Goal: Entertainment & Leisure: Consume media (video, audio)

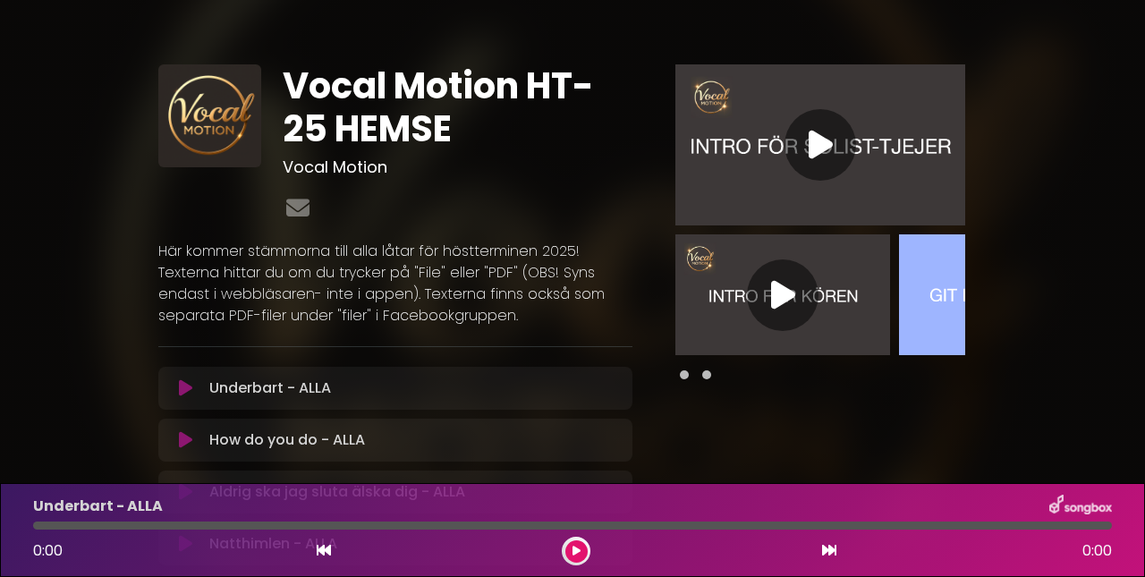
click at [783, 296] on icon at bounding box center [783, 295] width 24 height 32
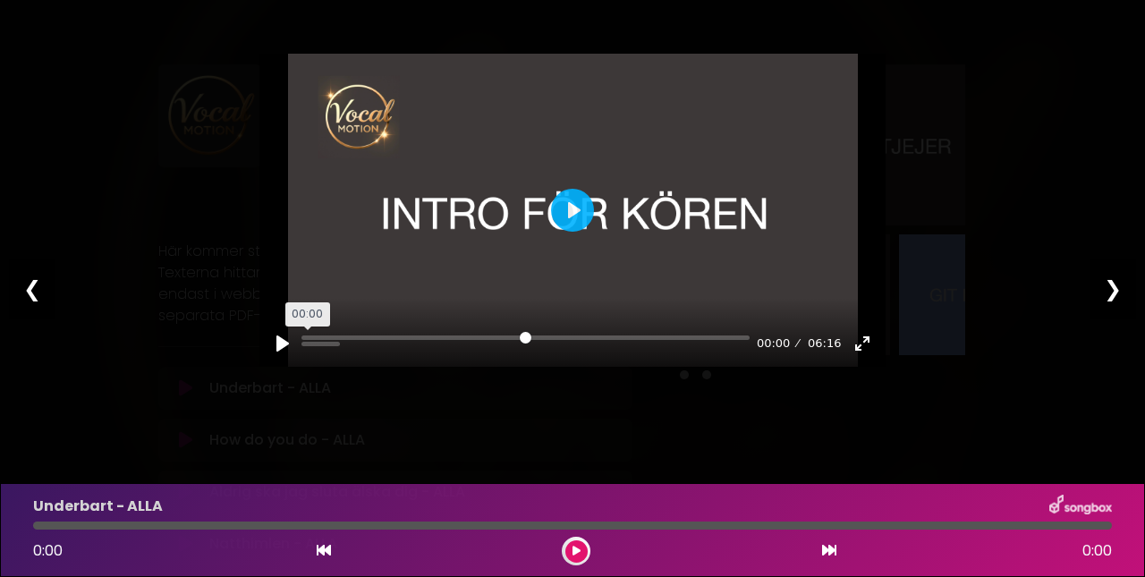
drag, startPoint x: 326, startPoint y: 376, endPoint x: 293, endPoint y: 376, distance: 32.2
click at [293, 367] on div "Pause Play % buffered 00:00 00:00 06:16 Exit fullscreen Enter fullscreen" at bounding box center [572, 332] width 626 height 69
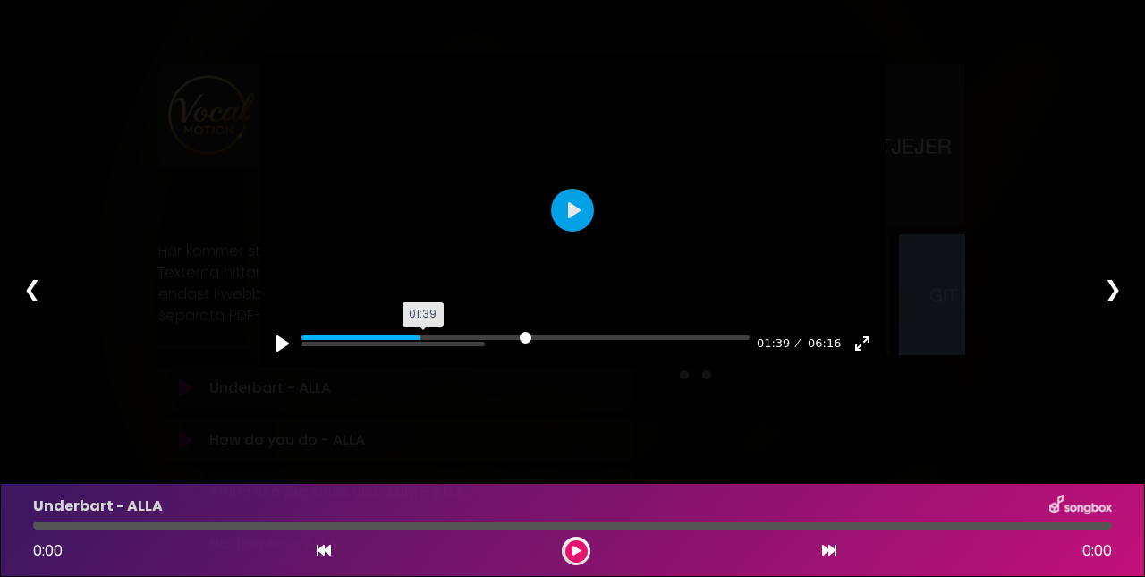
click at [423, 352] on input "Seek" at bounding box center [525, 343] width 448 height 17
click at [424, 352] on input "Seek" at bounding box center [525, 343] width 448 height 17
click at [506, 352] on input "Seek" at bounding box center [525, 343] width 448 height 17
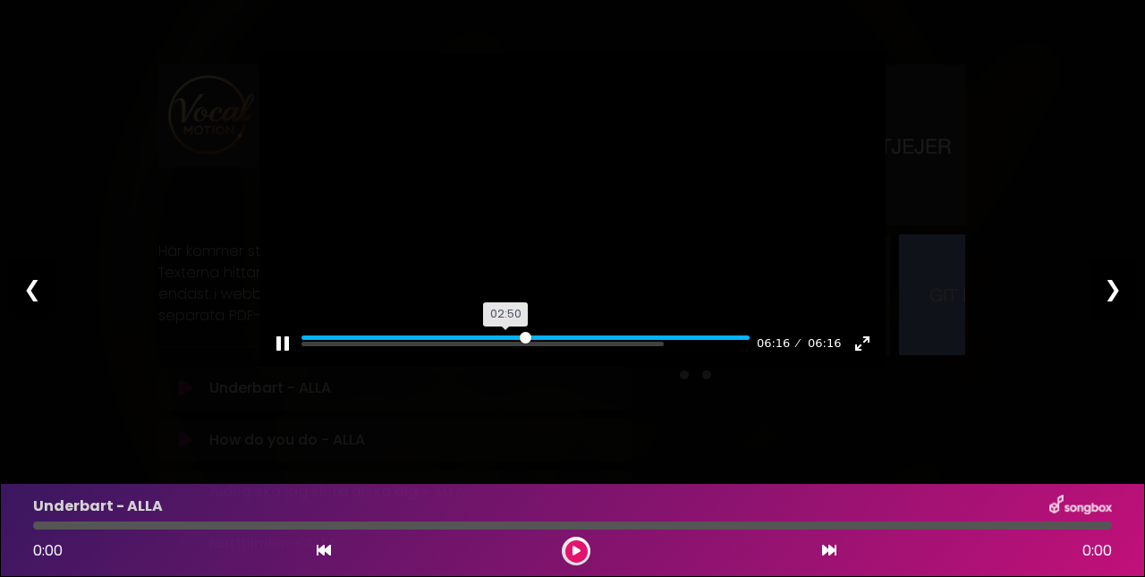
type input "***"
click at [991, 413] on div "Pause Play % buffered 03:23 06:16 06:16 Exit fullscreen Enter fullscreen Play ❮…" at bounding box center [572, 288] width 1145 height 577
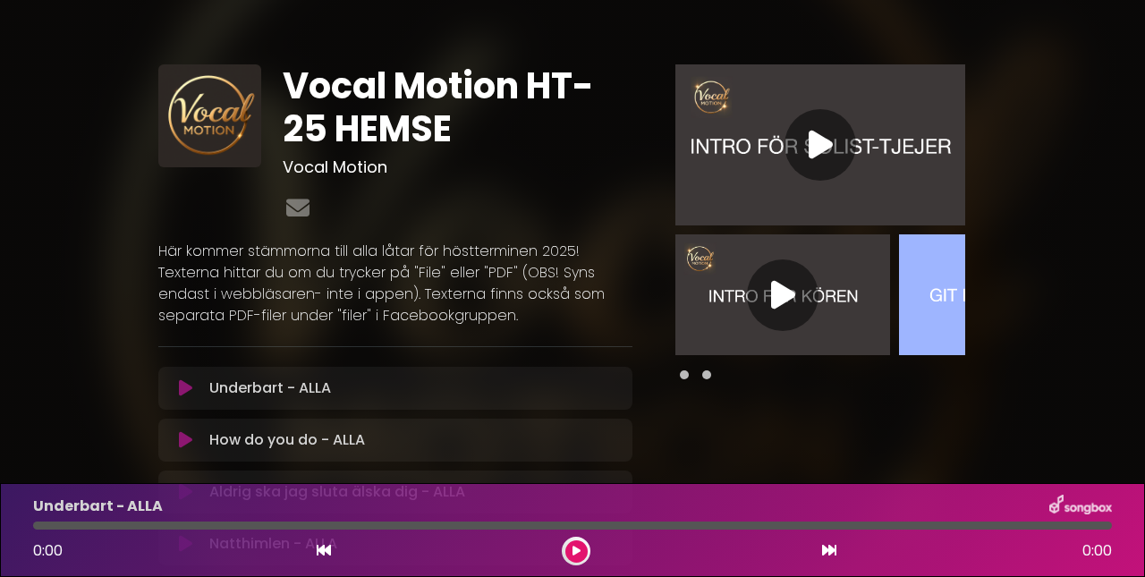
click at [822, 141] on icon at bounding box center [820, 145] width 24 height 32
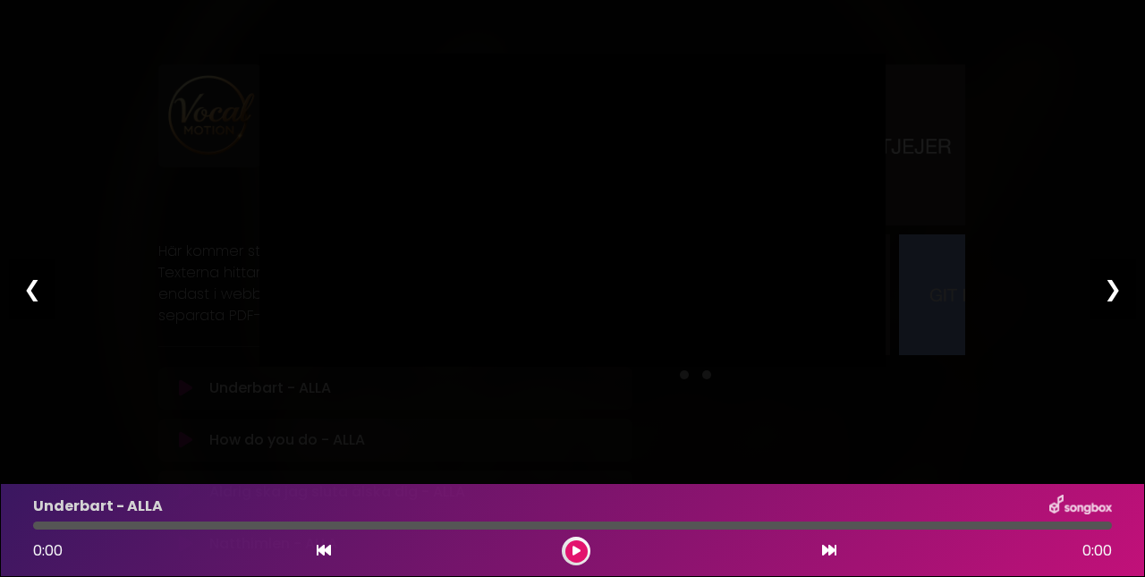
type input "****"
click at [1110, 286] on div "❯" at bounding box center [1112, 288] width 47 height 61
type input "****"
click at [1102, 320] on div "Pause Play % buffered 00:00 00:02 06:16 Exit fullscreen Enter fullscreen Play ❮…" at bounding box center [572, 288] width 1145 height 577
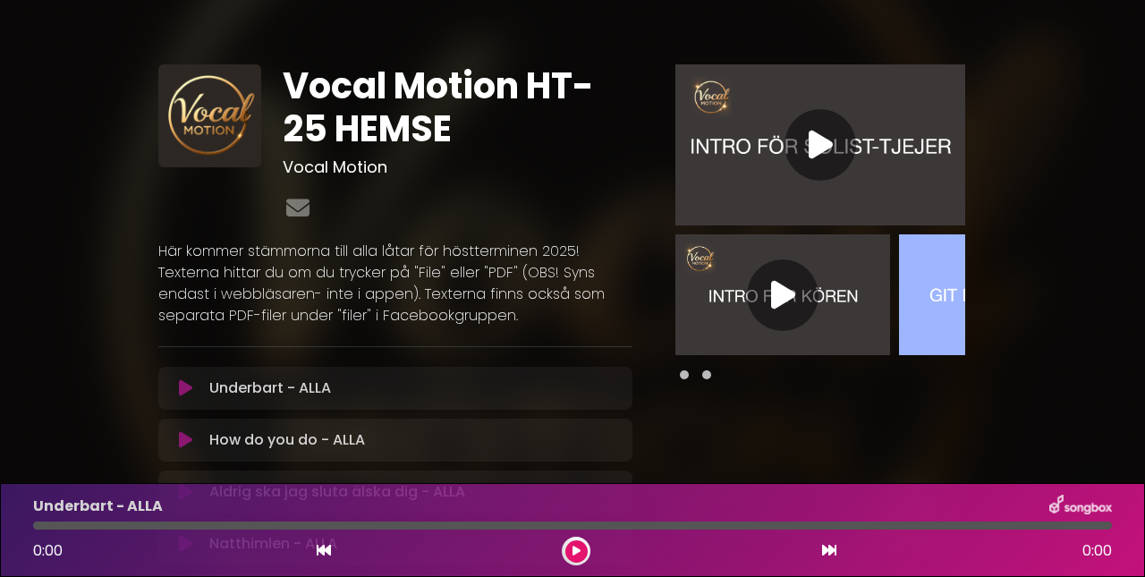
click at [784, 299] on icon at bounding box center [783, 295] width 24 height 32
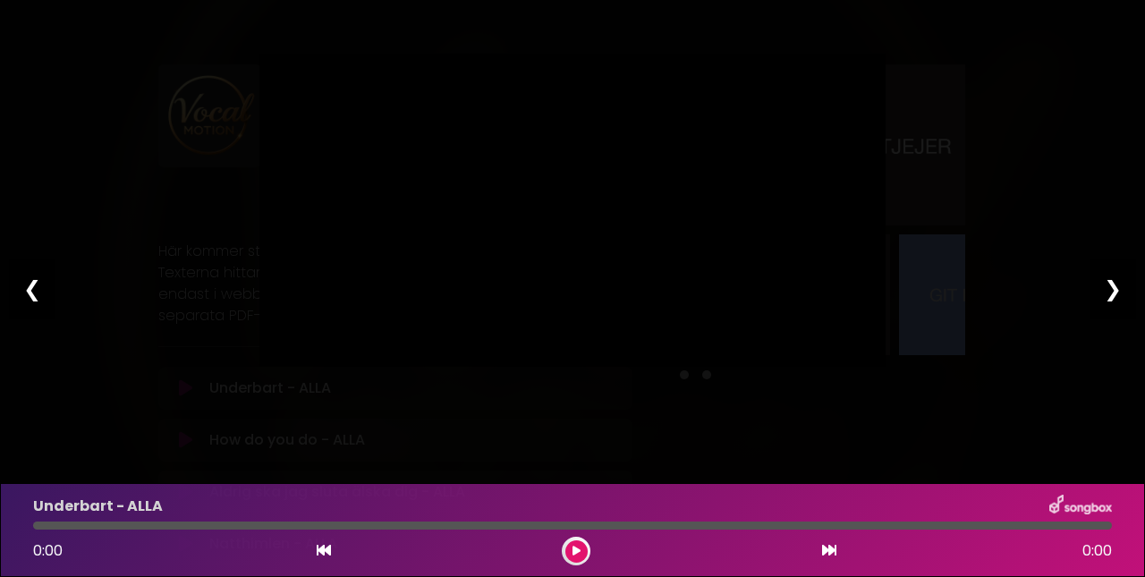
type input "****"
click at [984, 345] on div "Pause Play % buffered 00:00 00:02 06:16 Exit fullscreen Enter fullscreen Play ❮…" at bounding box center [572, 288] width 1145 height 577
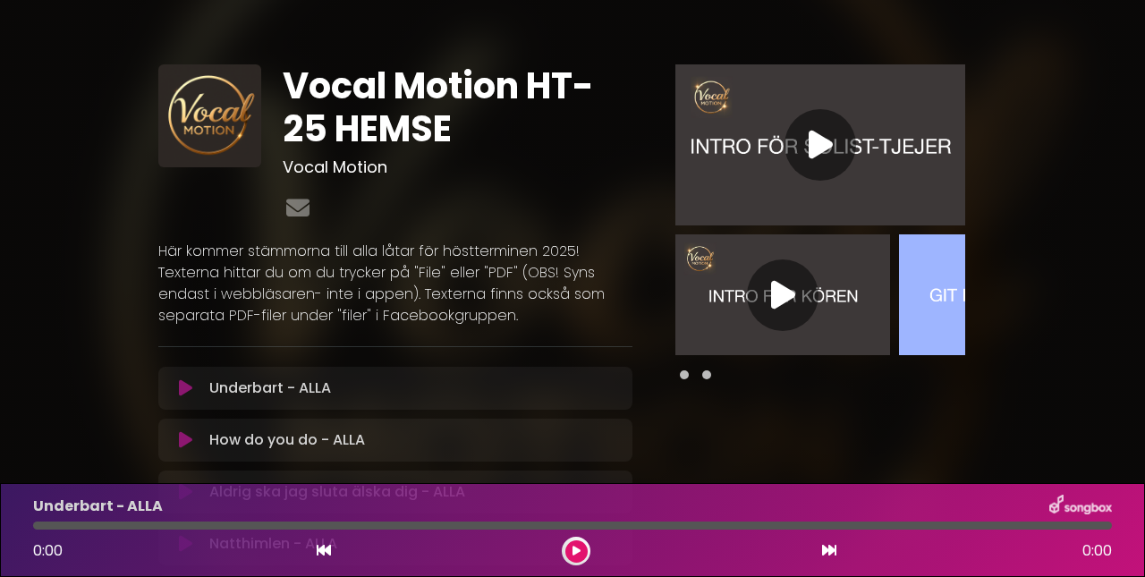
click at [941, 306] on img at bounding box center [1006, 294] width 215 height 121
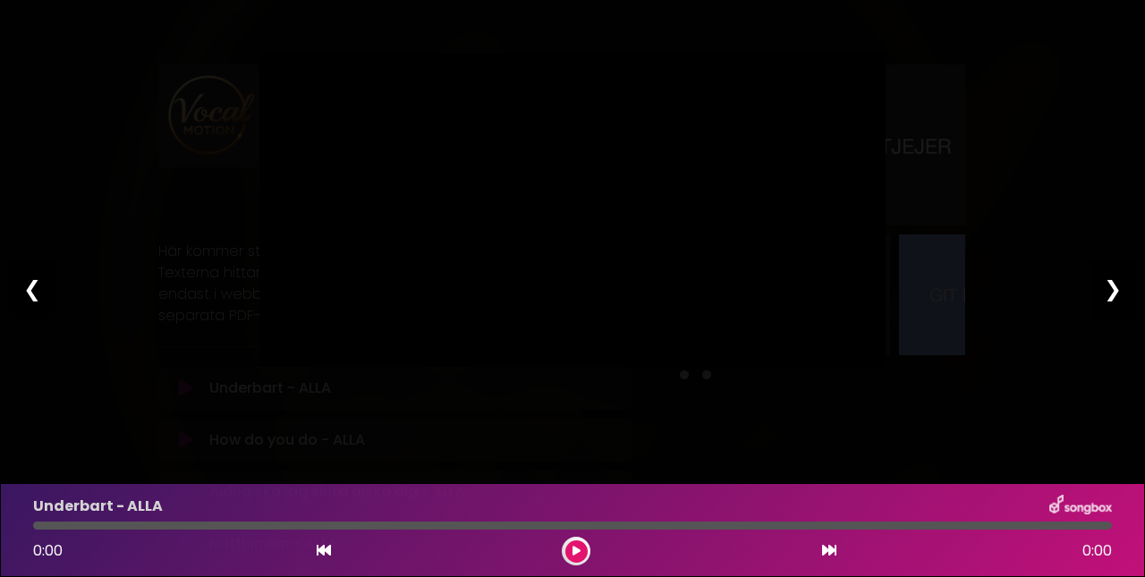
type input "***"
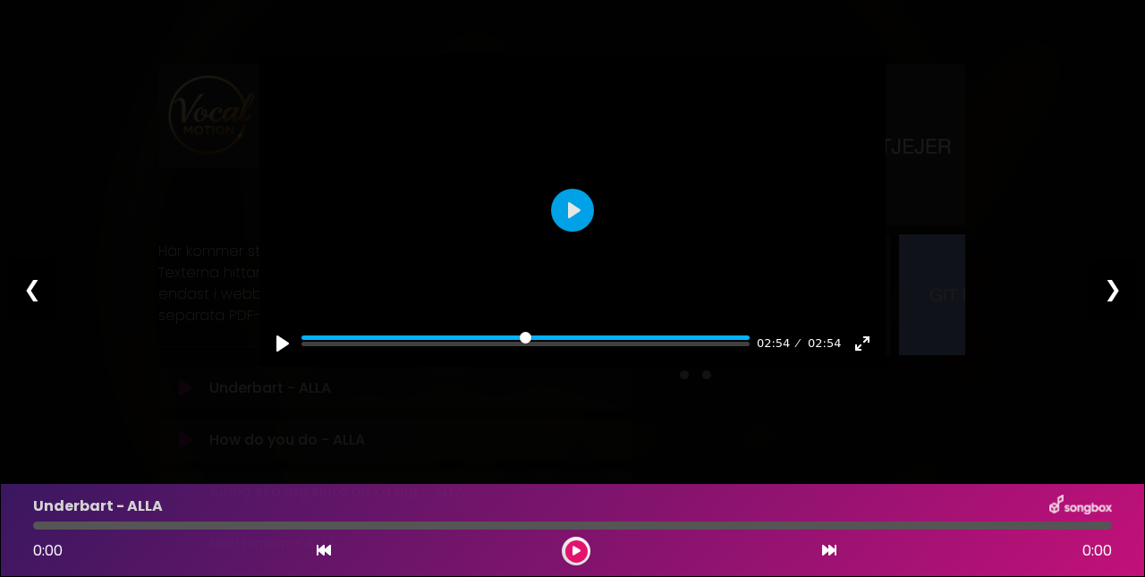
click at [1037, 357] on div "Pause Play % buffered 00:00 02:54 02:54 Exit fullscreen Enter fullscreen Play ❮…" at bounding box center [572, 288] width 1145 height 577
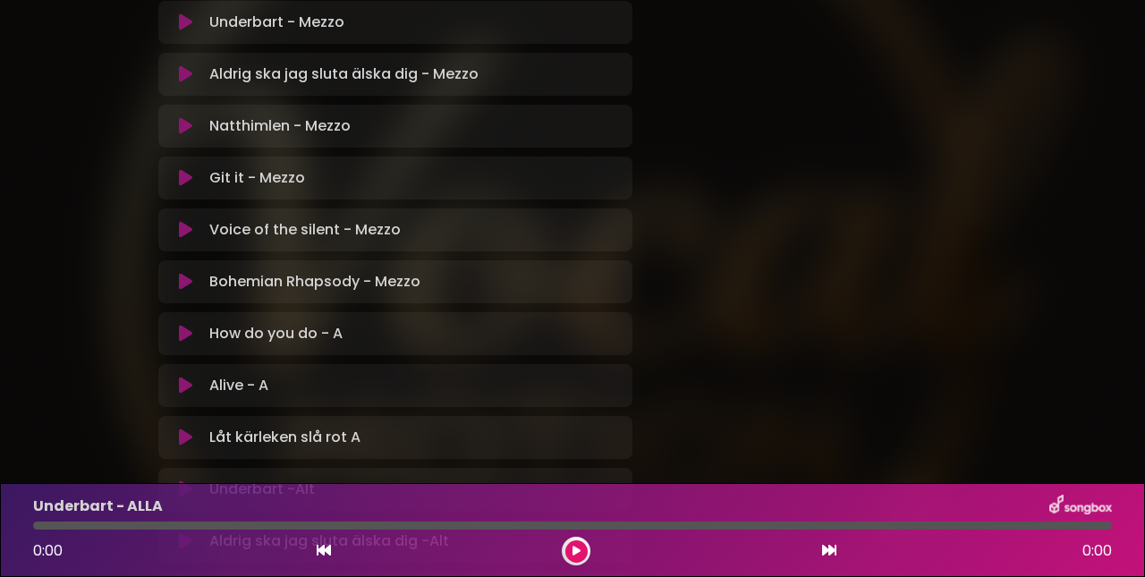
scroll to position [1307, 0]
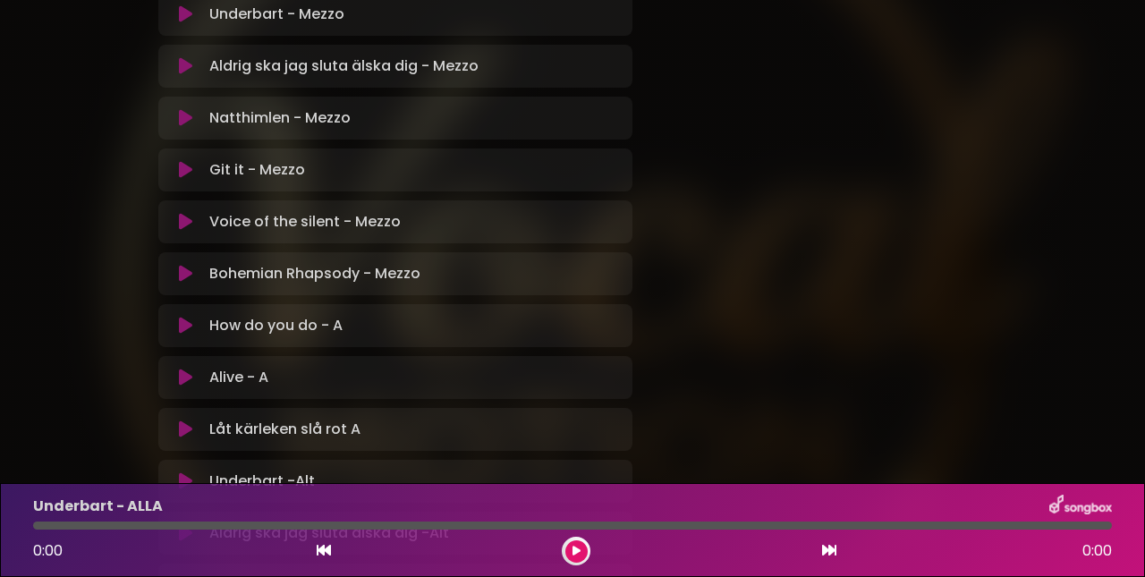
click at [191, 383] on icon at bounding box center [185, 377] width 13 height 18
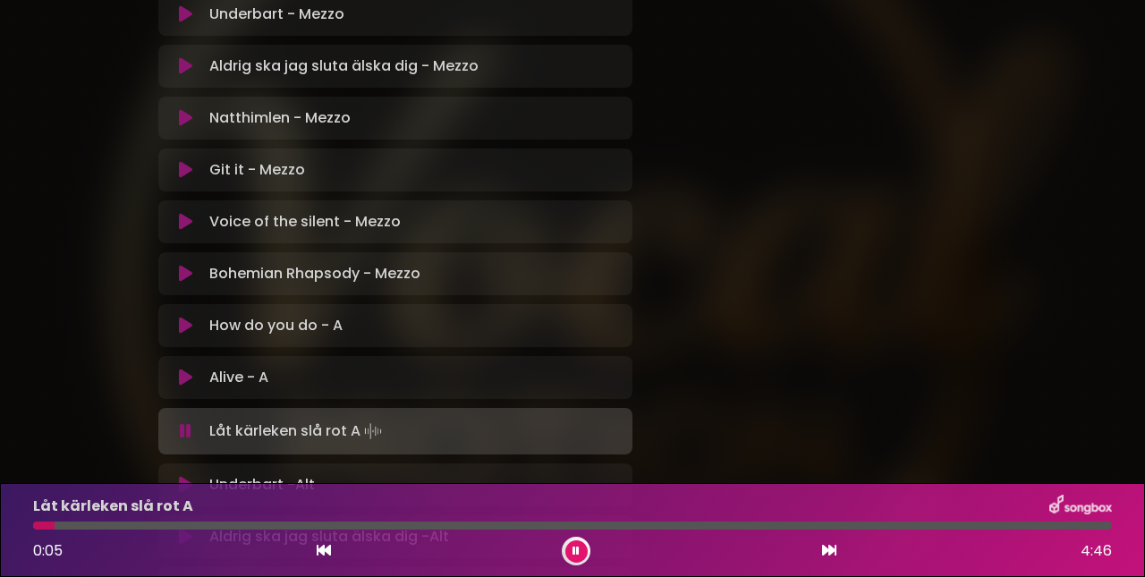
click at [582, 552] on button at bounding box center [576, 551] width 22 height 22
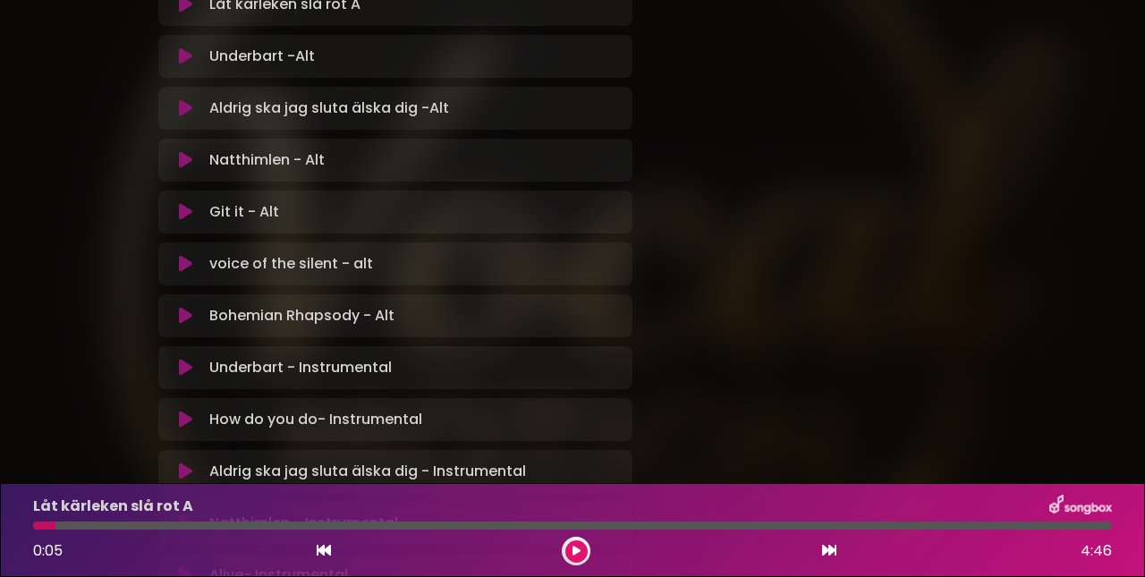
scroll to position [1733, 0]
click at [192, 313] on icon at bounding box center [185, 315] width 13 height 18
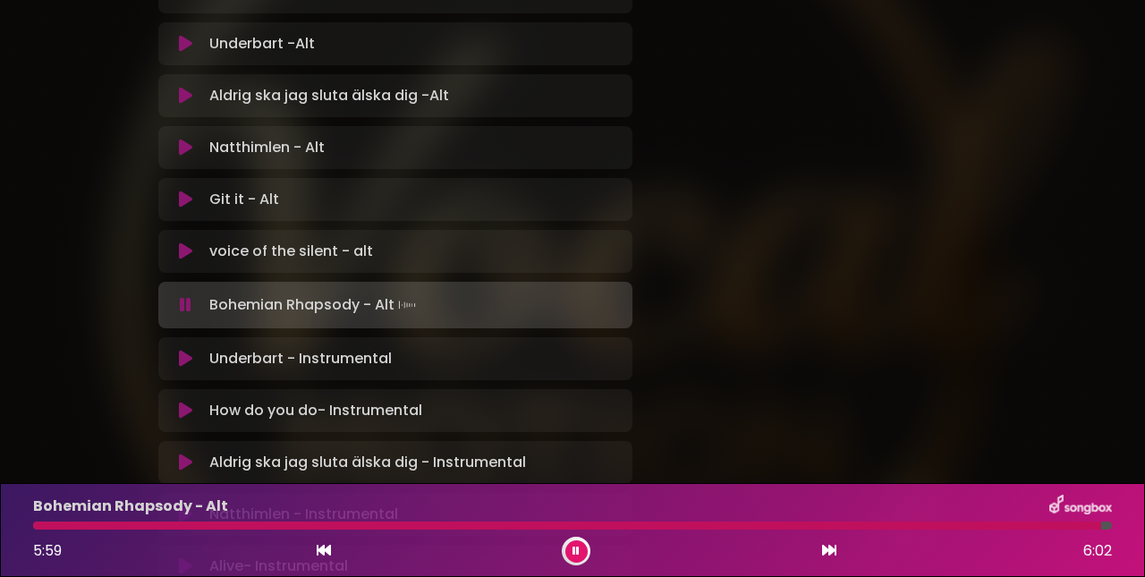
click at [580, 554] on button at bounding box center [576, 551] width 22 height 22
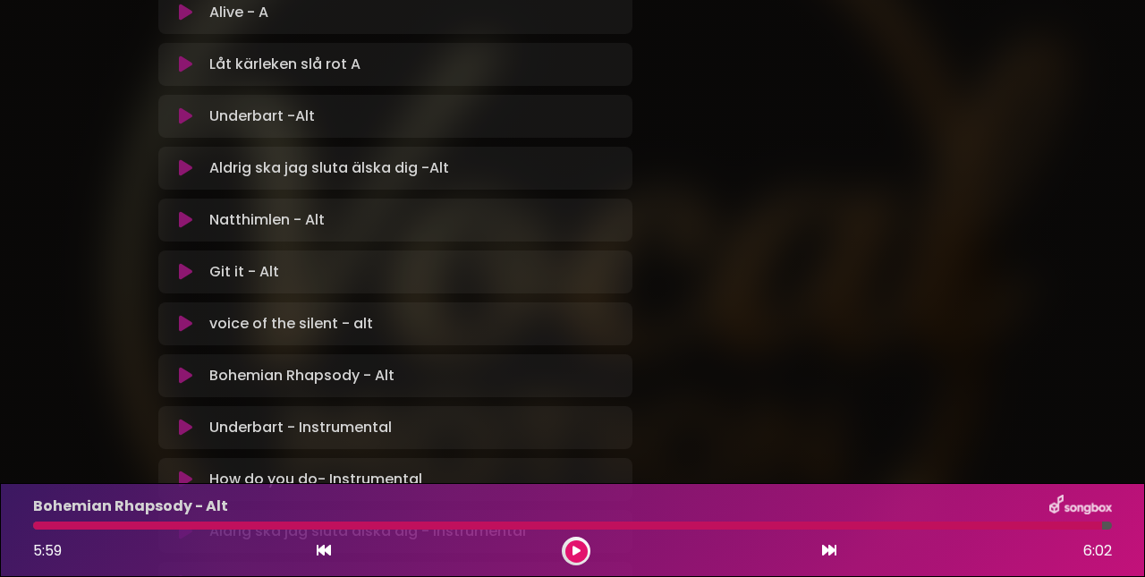
scroll to position [1672, 0]
click at [188, 169] on icon at bounding box center [185, 168] width 13 height 18
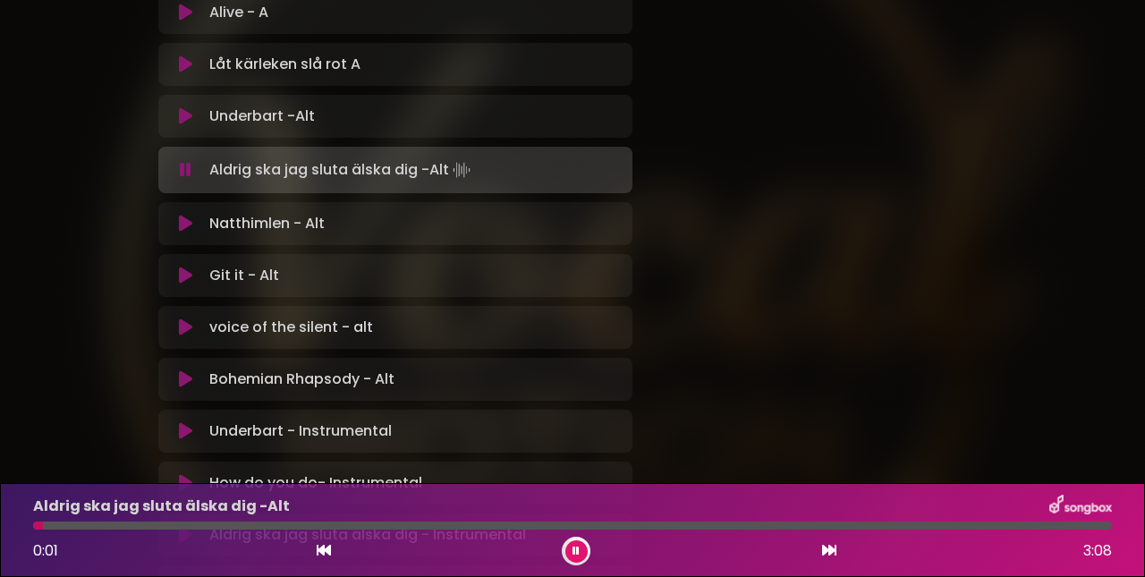
click at [581, 553] on button at bounding box center [576, 551] width 22 height 22
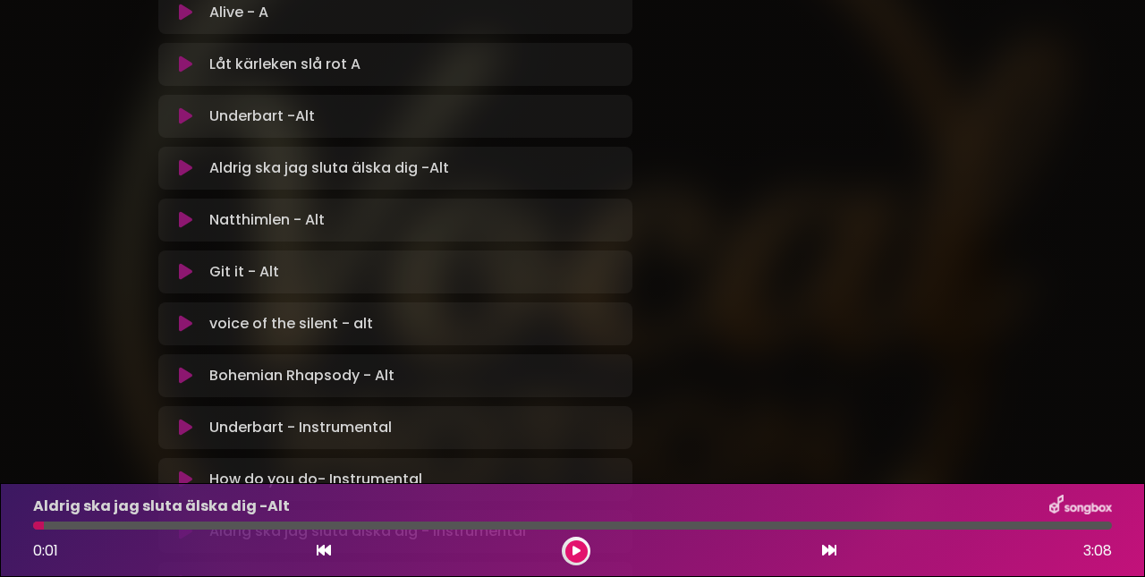
click at [579, 554] on icon at bounding box center [575, 552] width 9 height 12
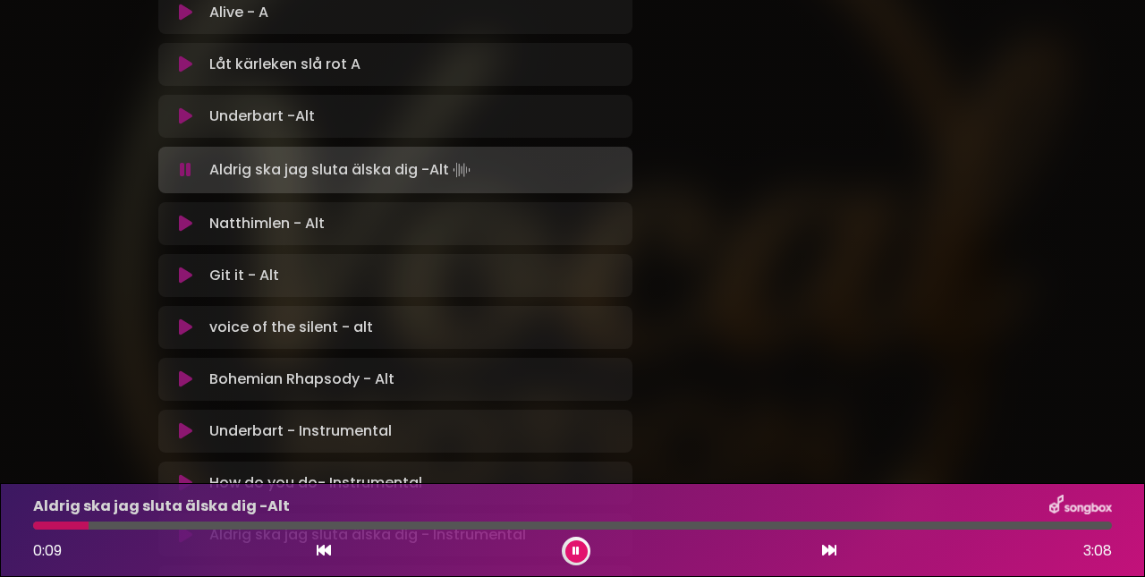
click at [579, 554] on button at bounding box center [576, 551] width 22 height 22
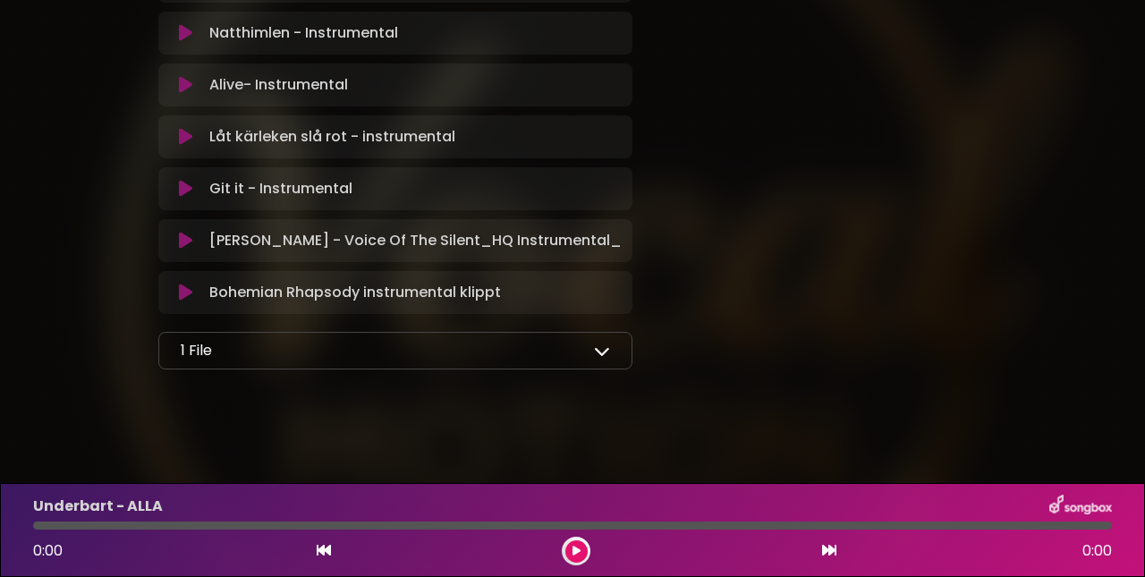
click at [601, 351] on icon at bounding box center [602, 351] width 16 height 16
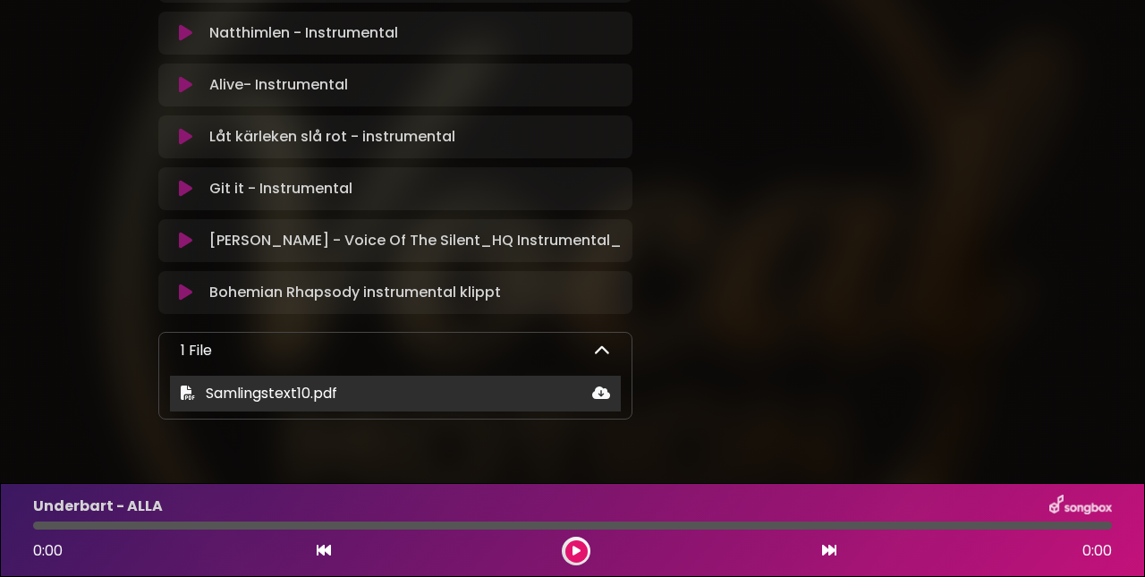
click at [594, 398] on icon at bounding box center [601, 392] width 18 height 14
